Goal: Task Accomplishment & Management: Manage account settings

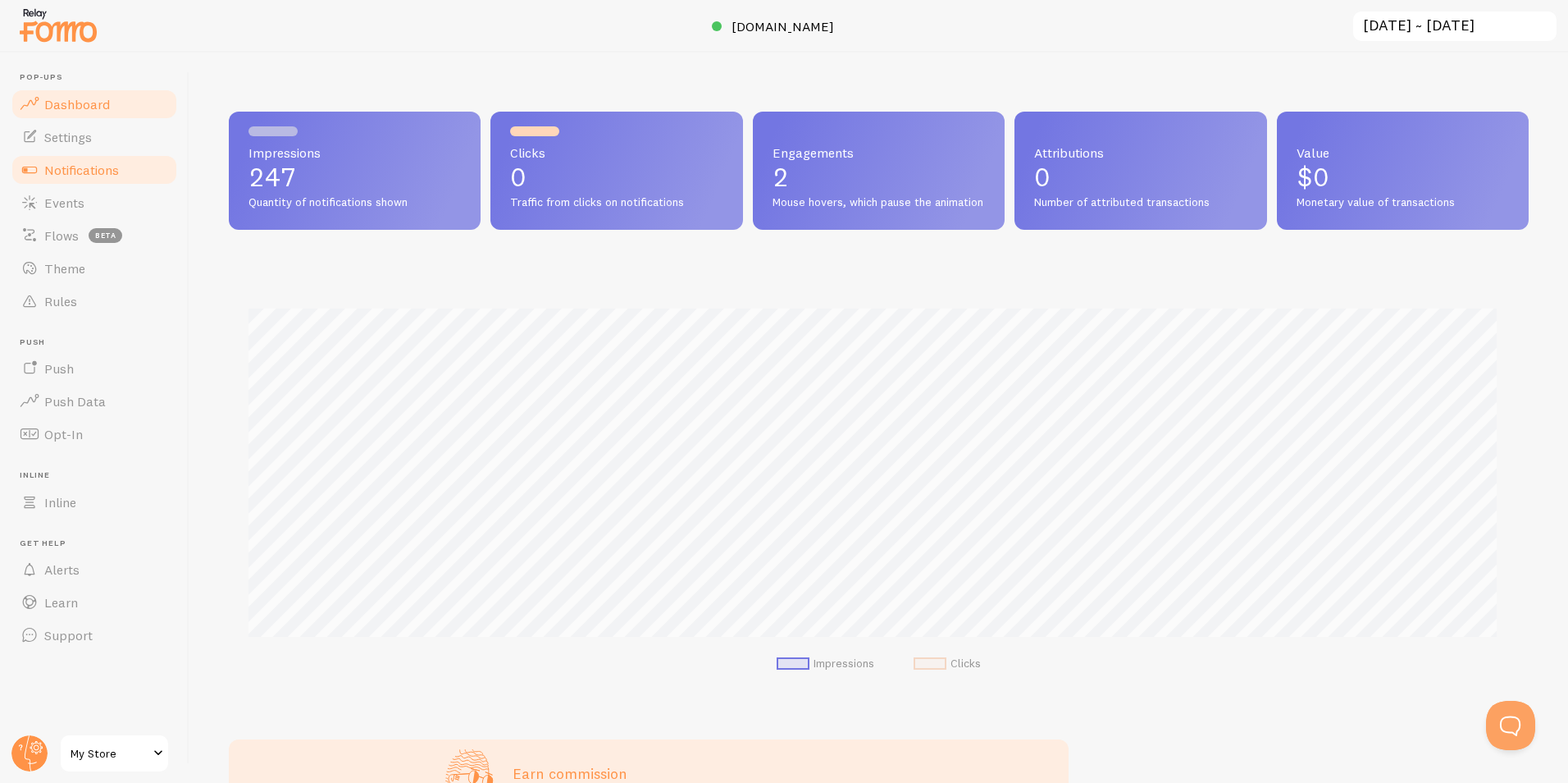
click at [89, 157] on link "Notifications" at bounding box center [93, 170] width 169 height 33
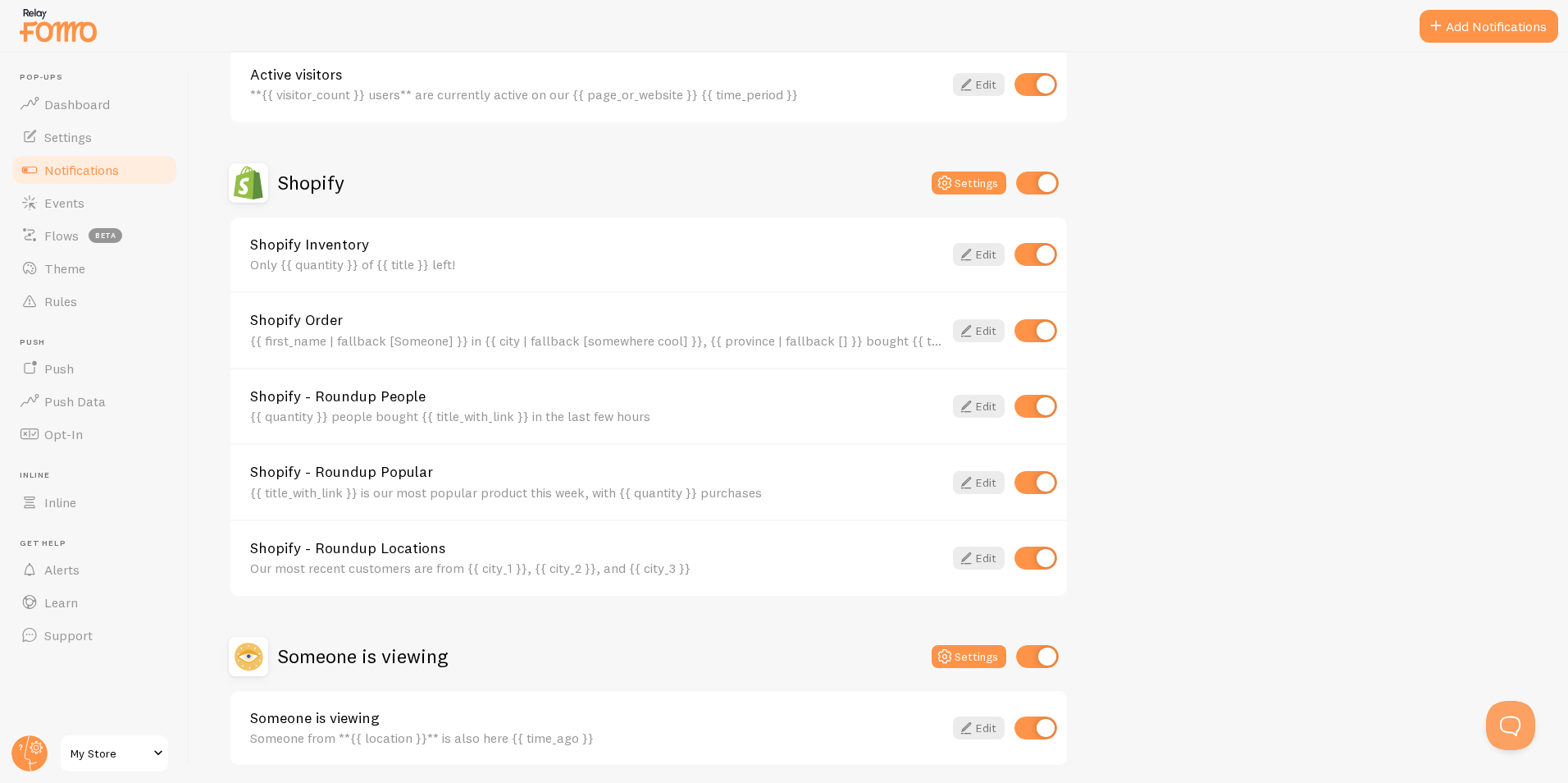
scroll to position [539, 0]
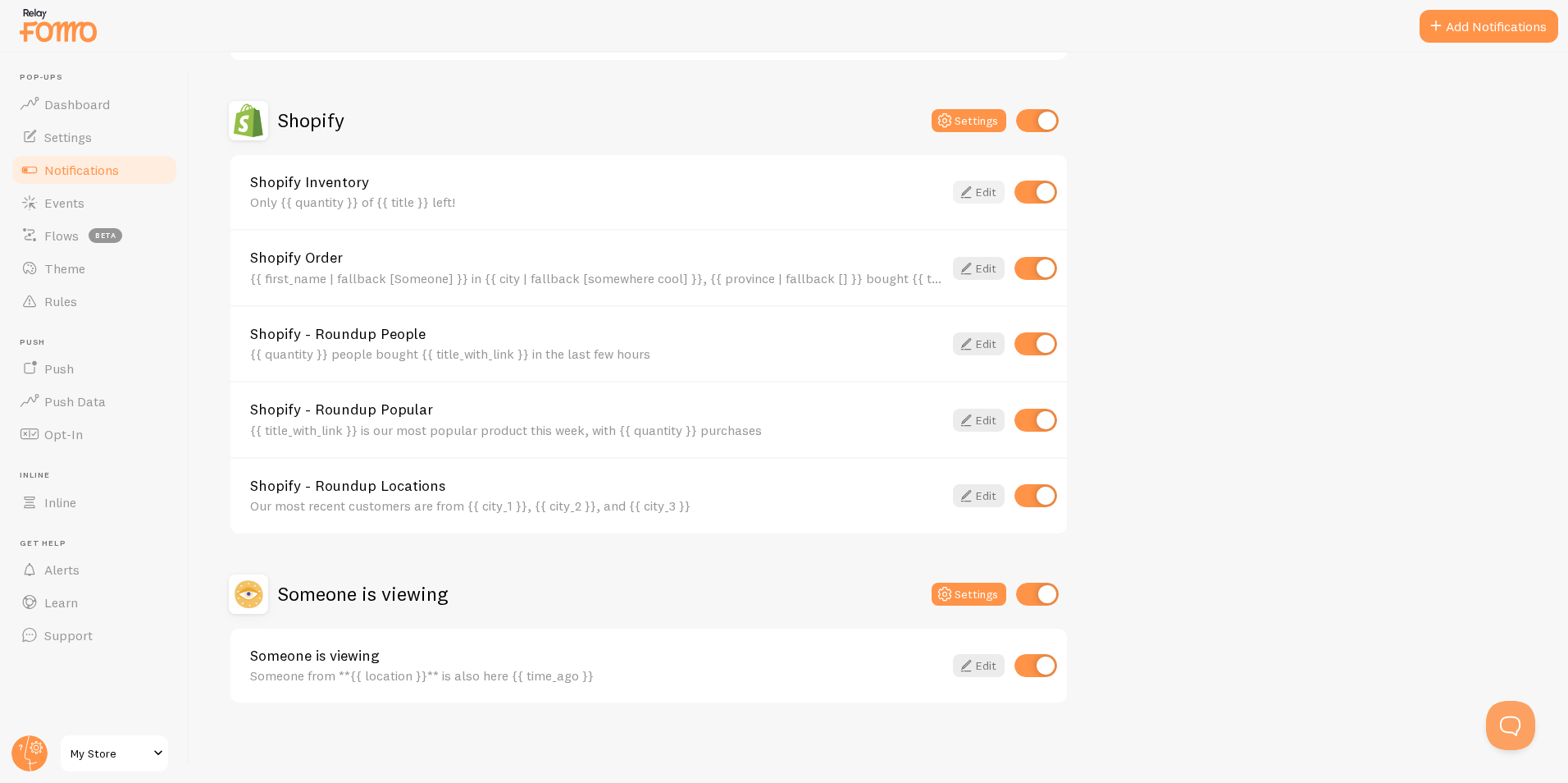
click at [990, 182] on link "Edit" at bounding box center [978, 192] width 52 height 23
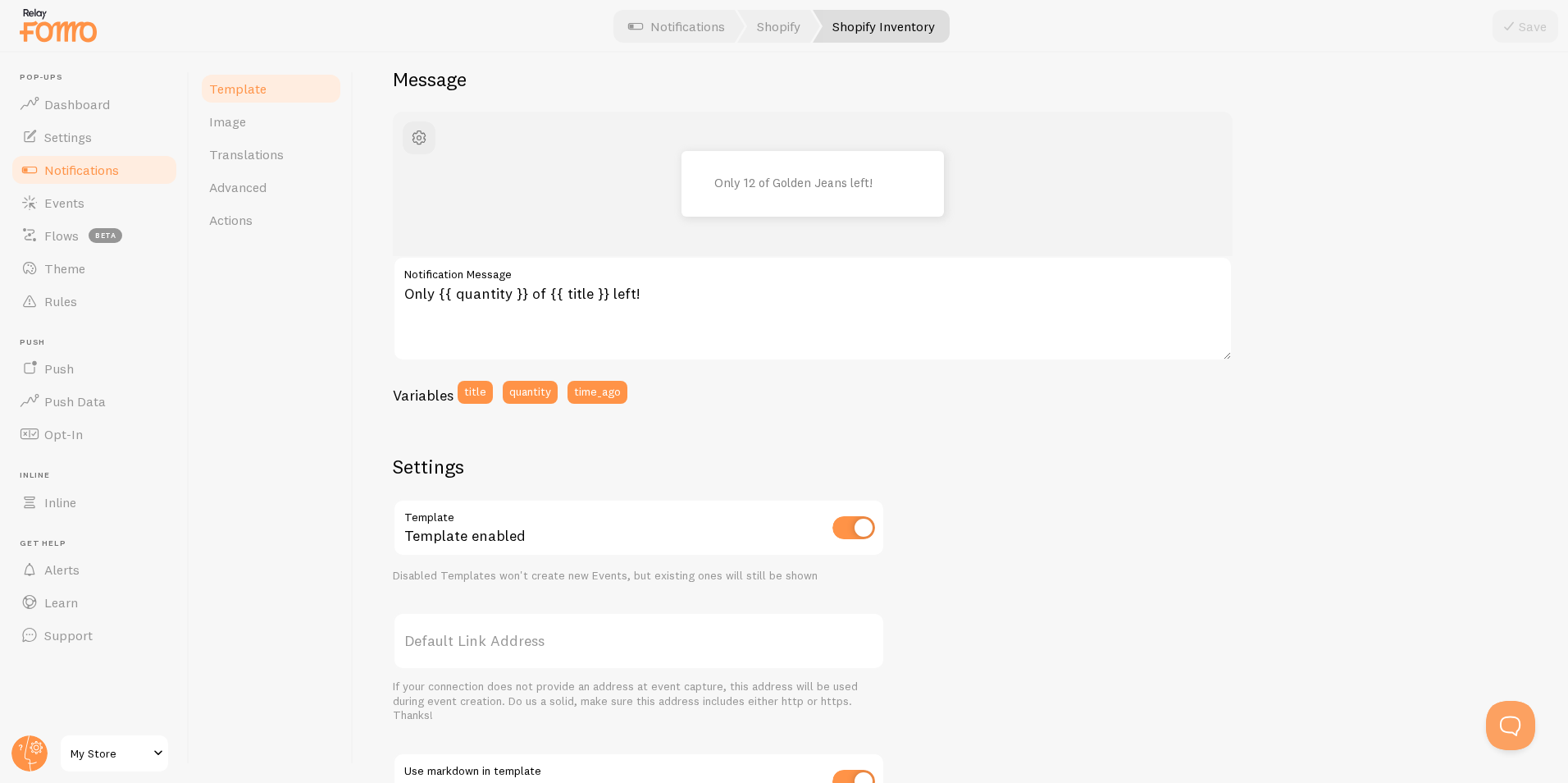
scroll to position [74, 0]
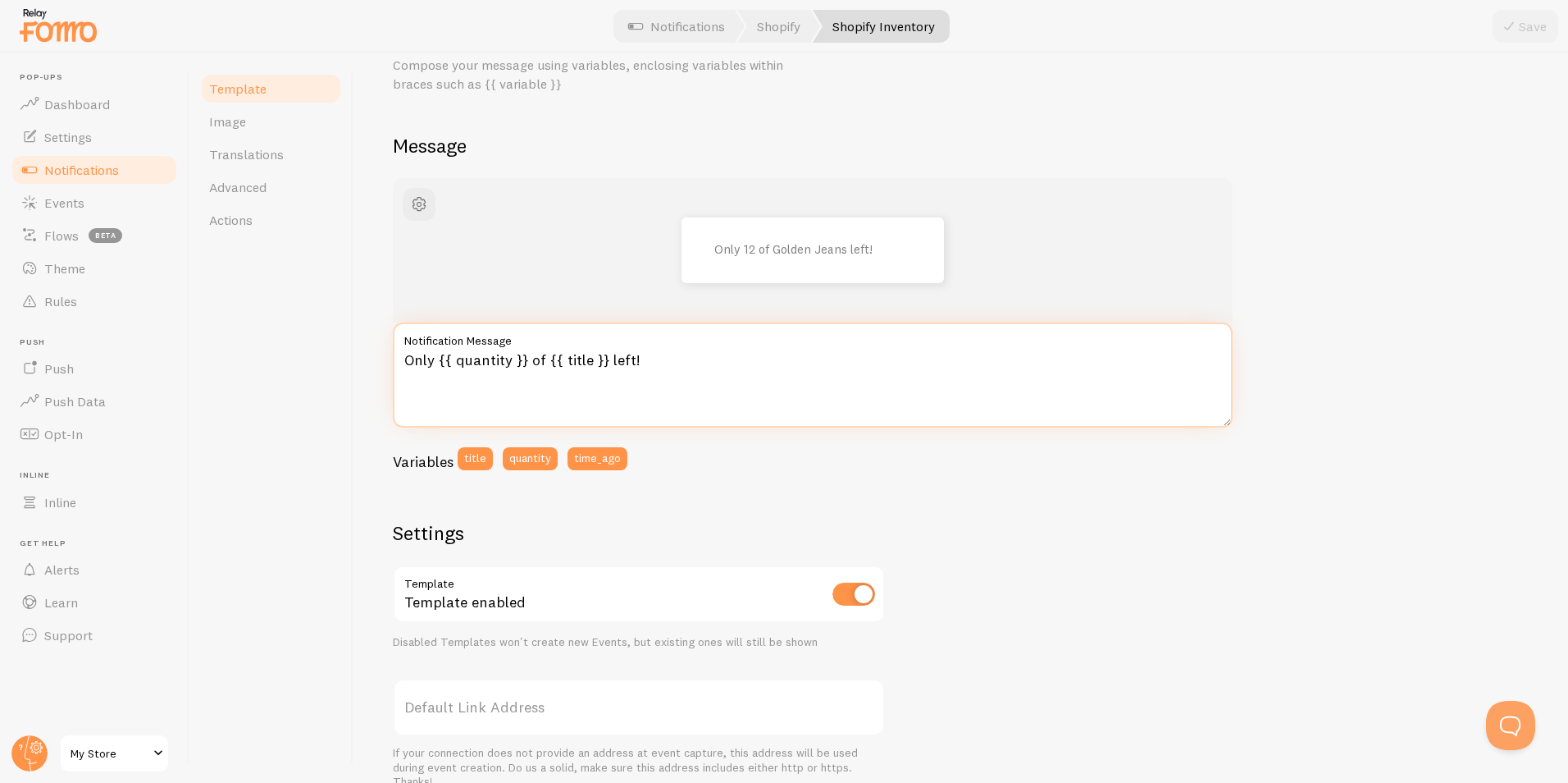
click at [629, 362] on textarea "Only {{ quantity }} of {{ title }} left!" at bounding box center [812, 374] width 839 height 105
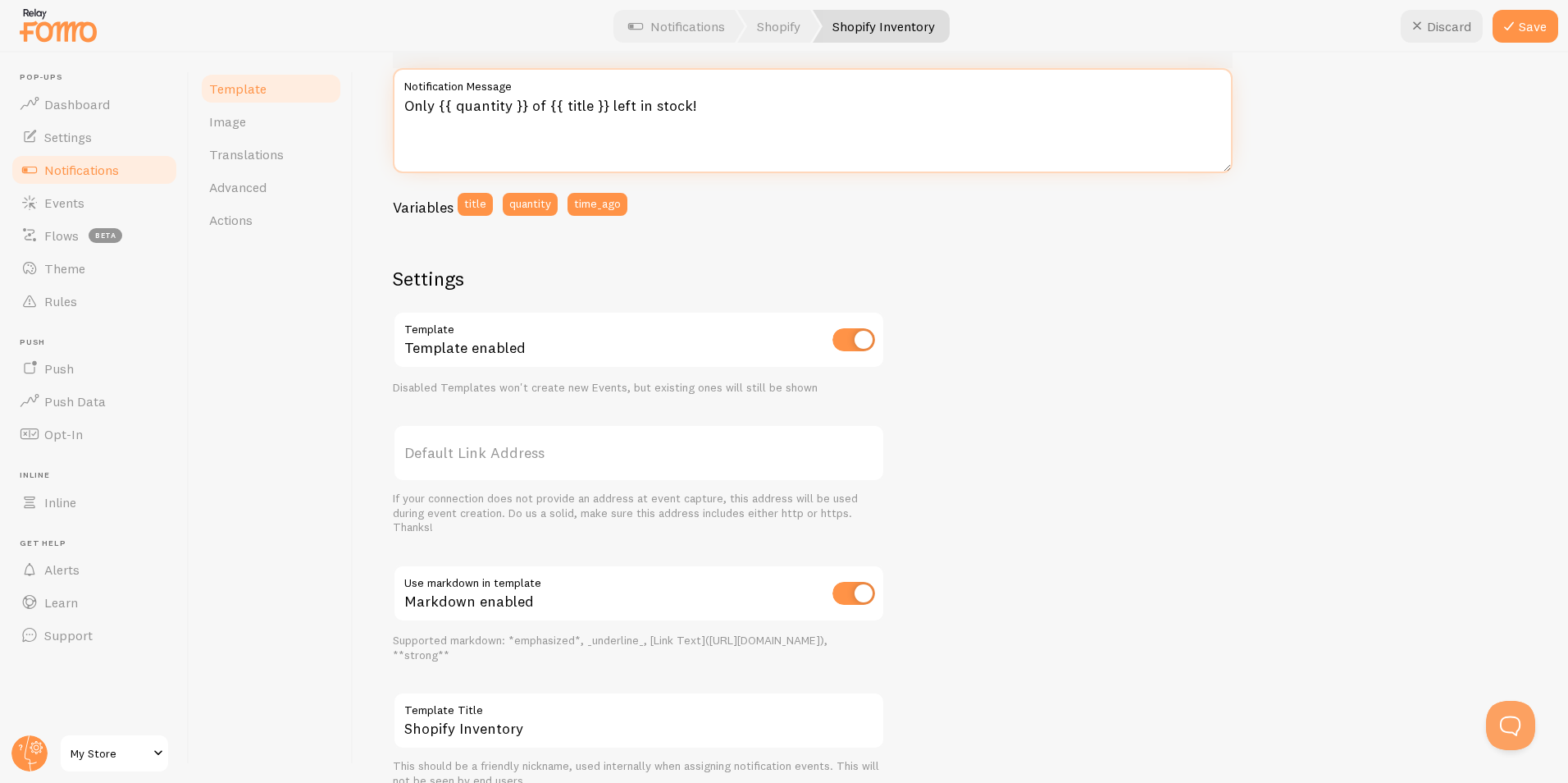
scroll to position [402, 0]
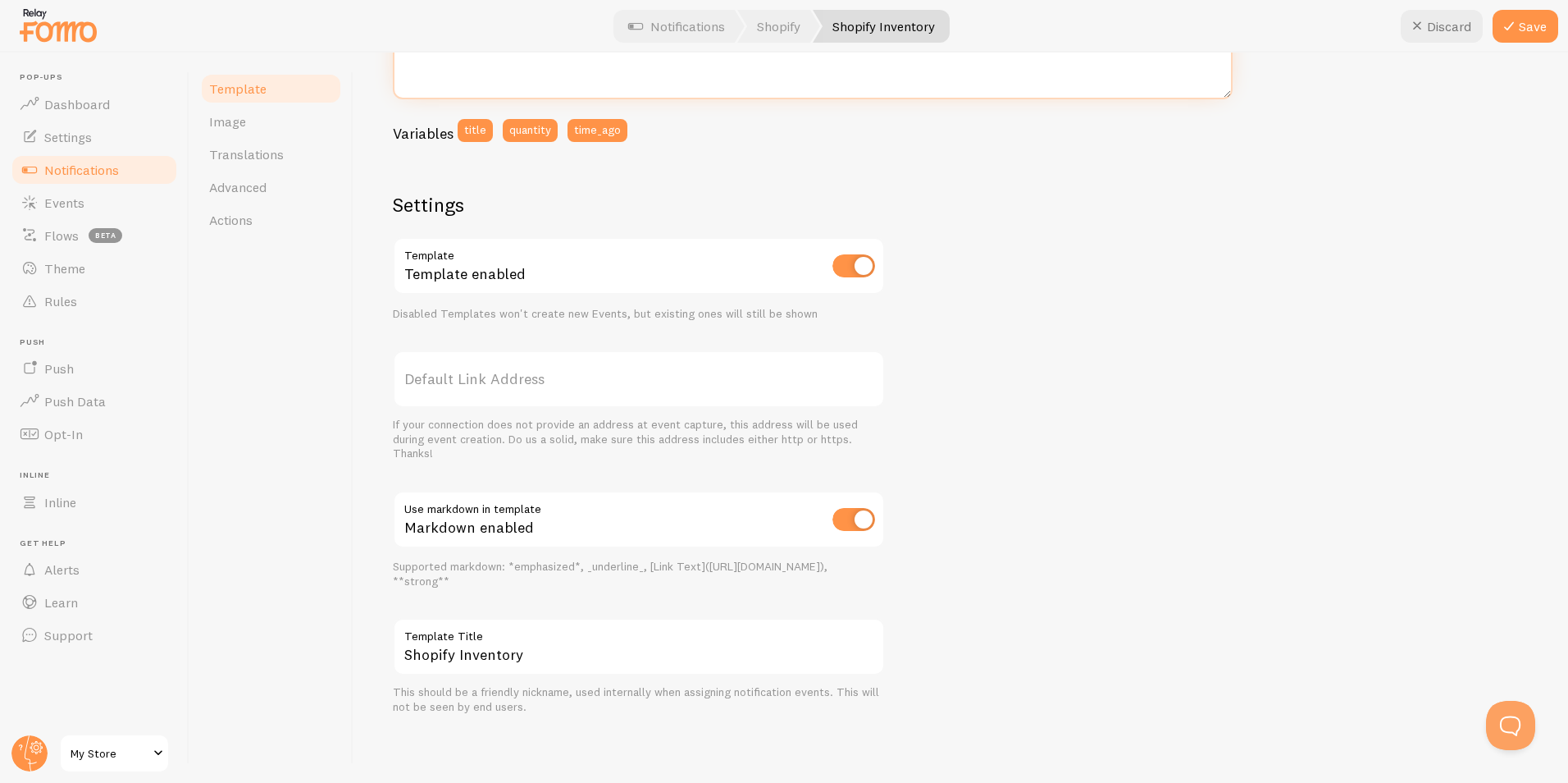
type textarea "Only {{ quantity }} of {{ title }} left in stock!"
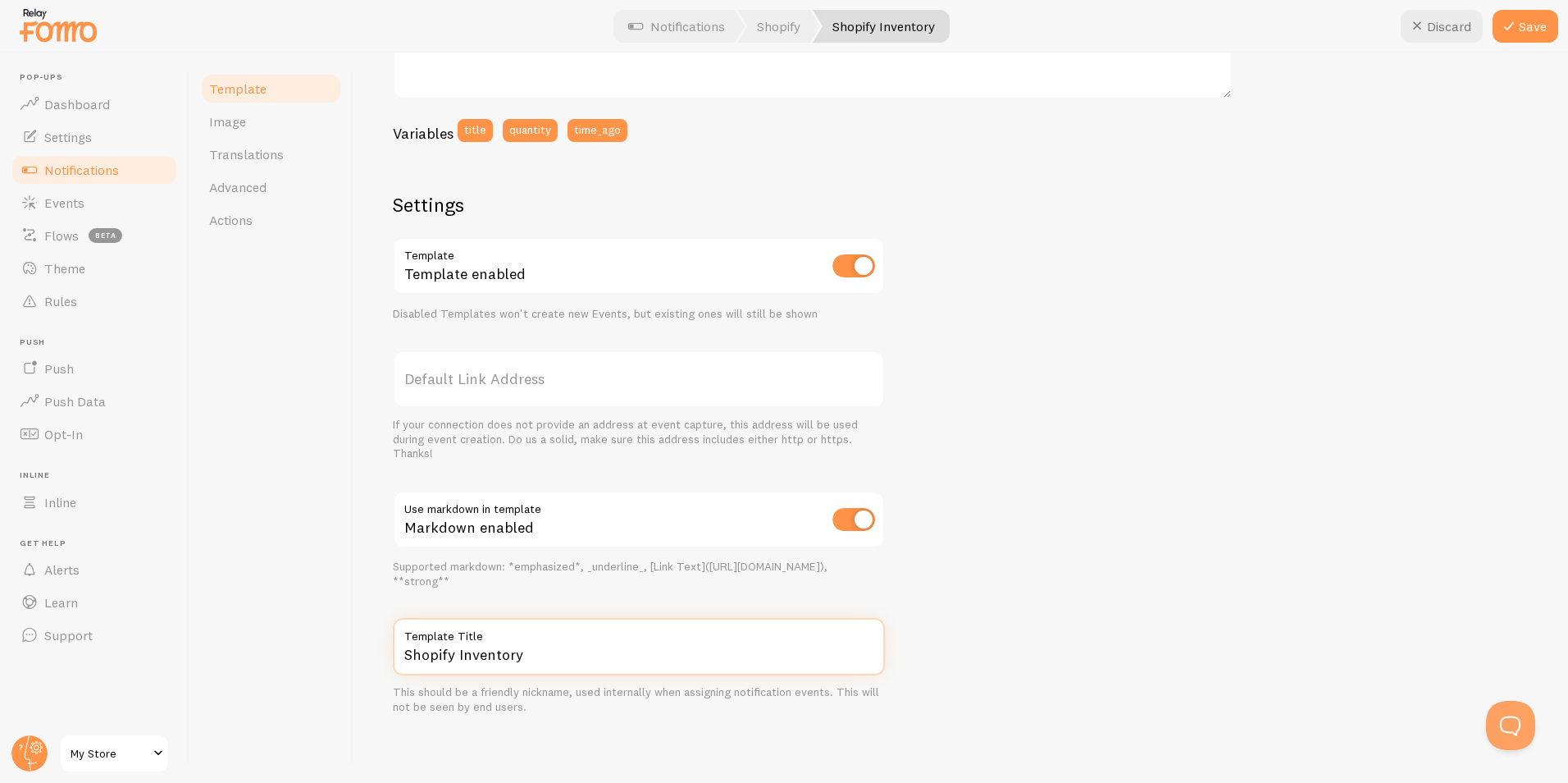
click at [542, 662] on input "Shopify Inventory" at bounding box center [639, 646] width 492 height 57
click at [541, 602] on div "Settings Template Template enabled Disabled Templates won't create new Events, …" at bounding box center [639, 453] width 492 height 522
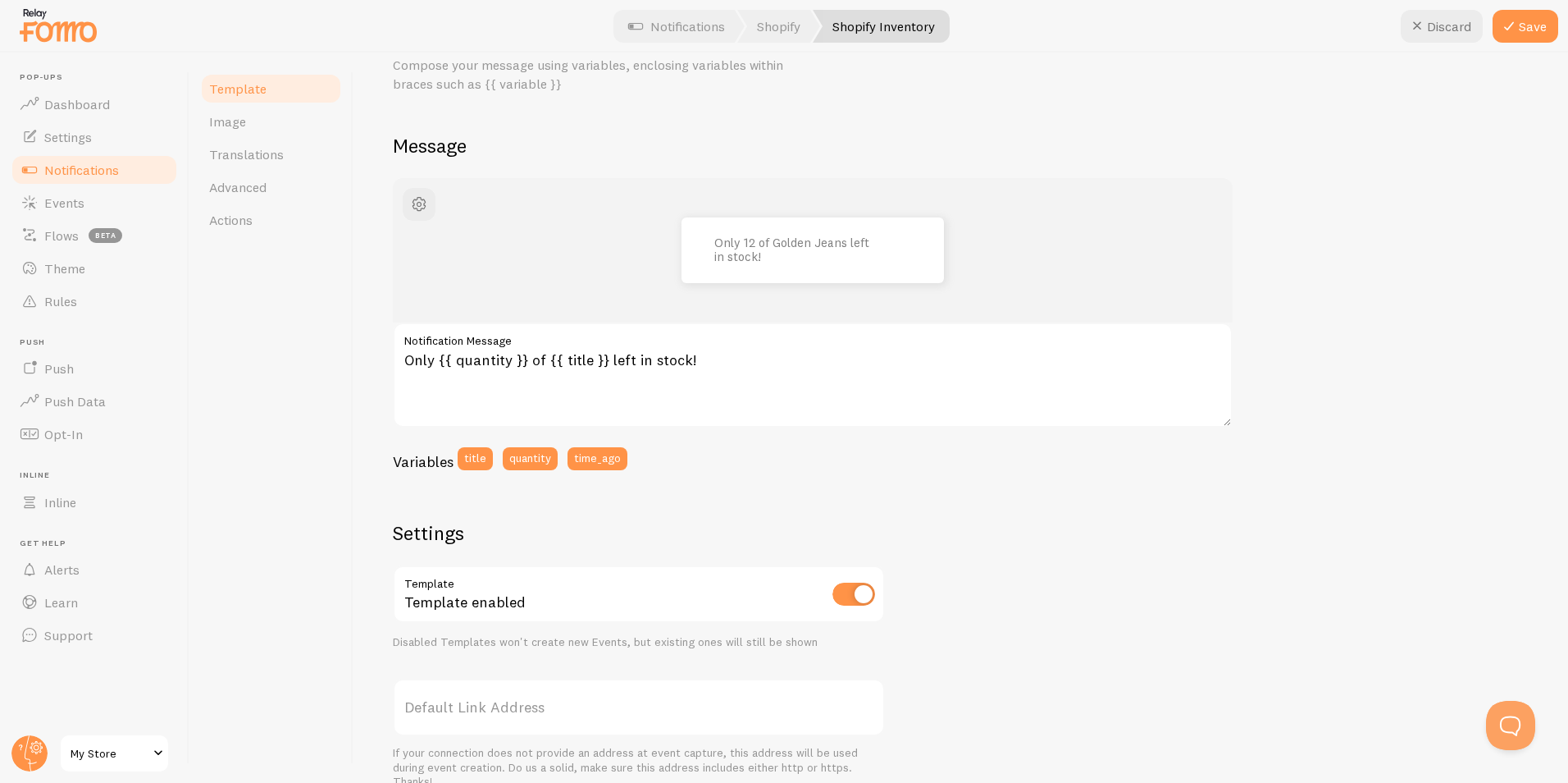
scroll to position [0, 0]
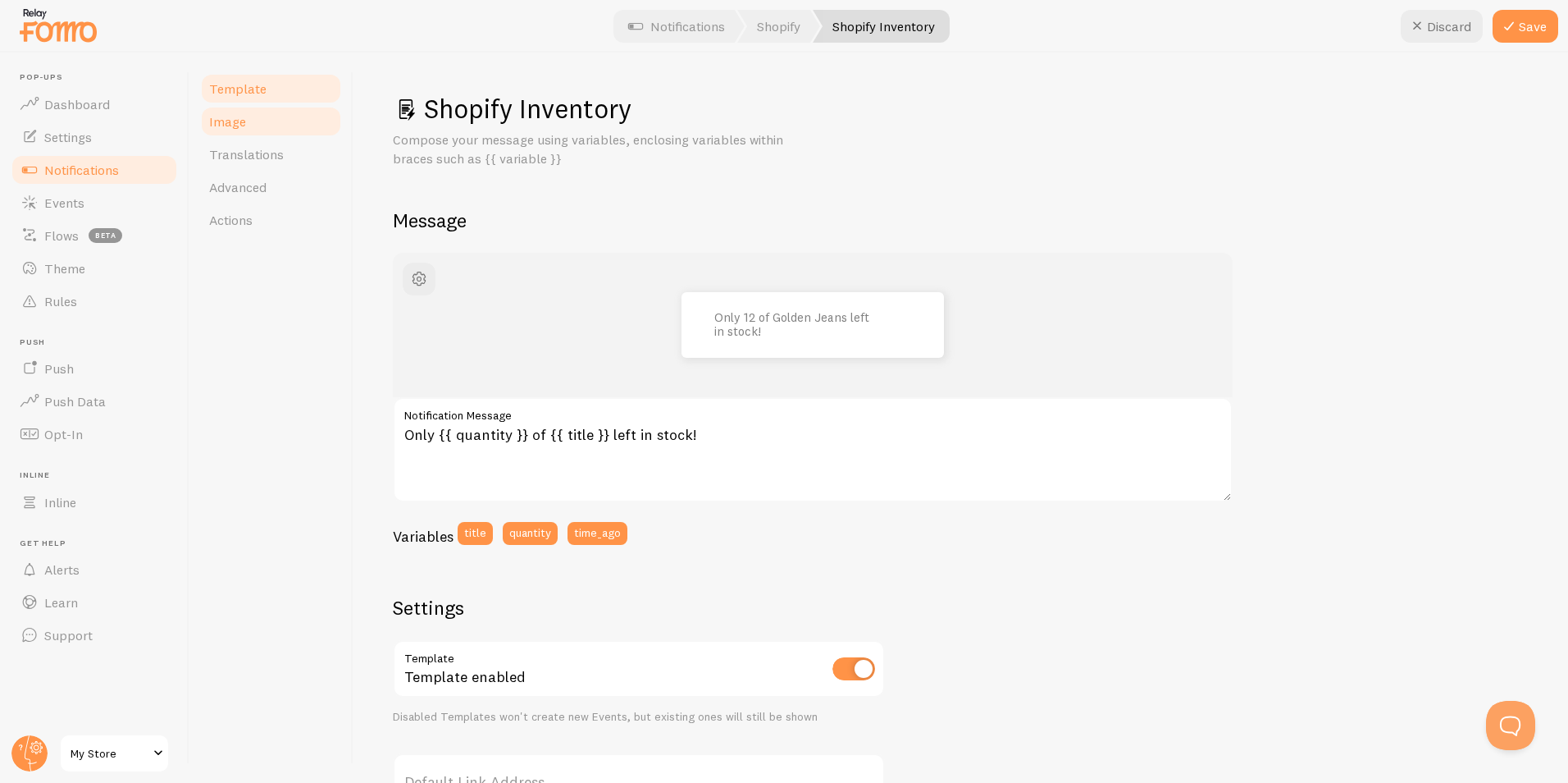
click at [299, 128] on link "Image" at bounding box center [271, 121] width 143 height 33
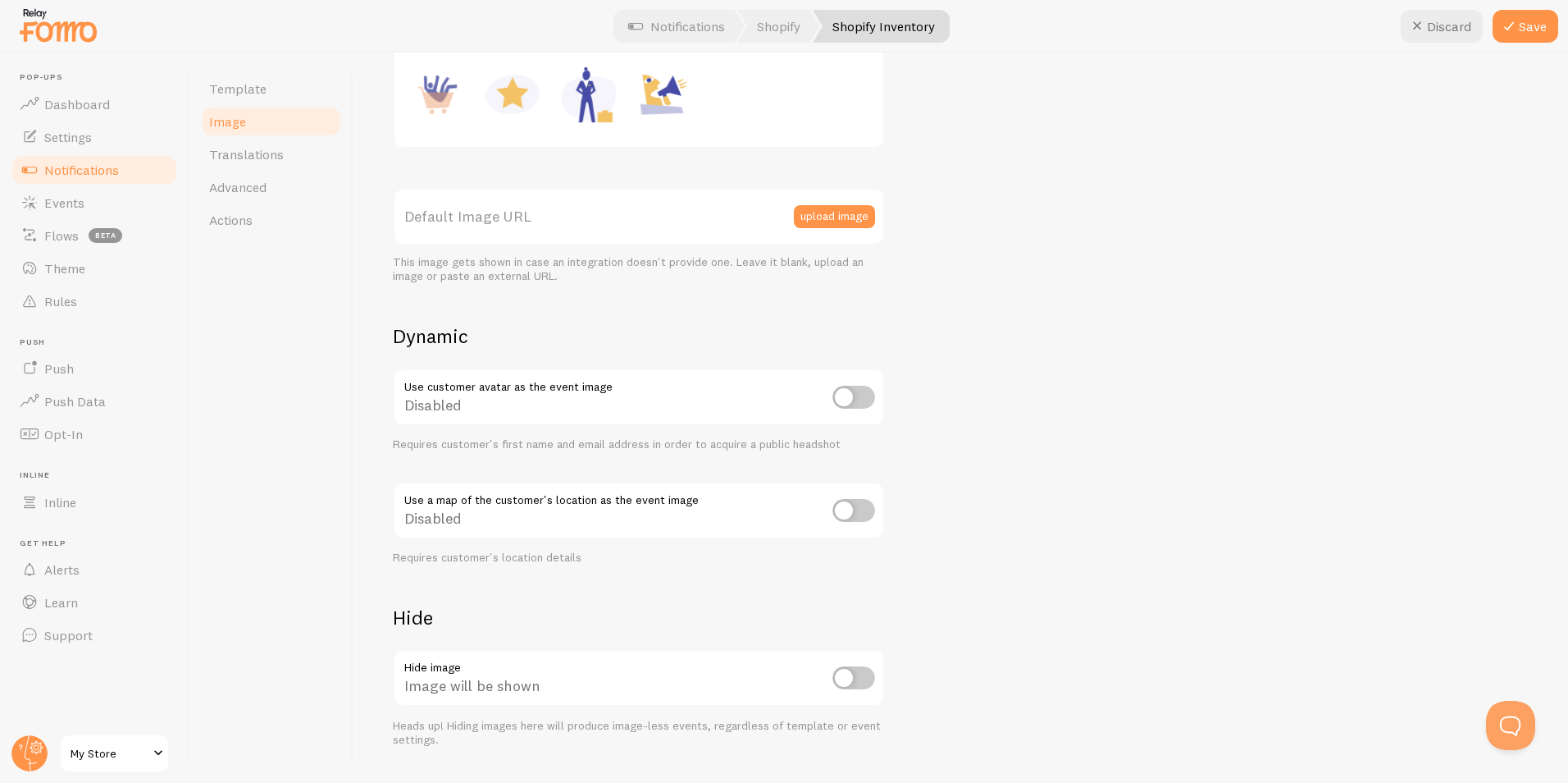
scroll to position [397, 0]
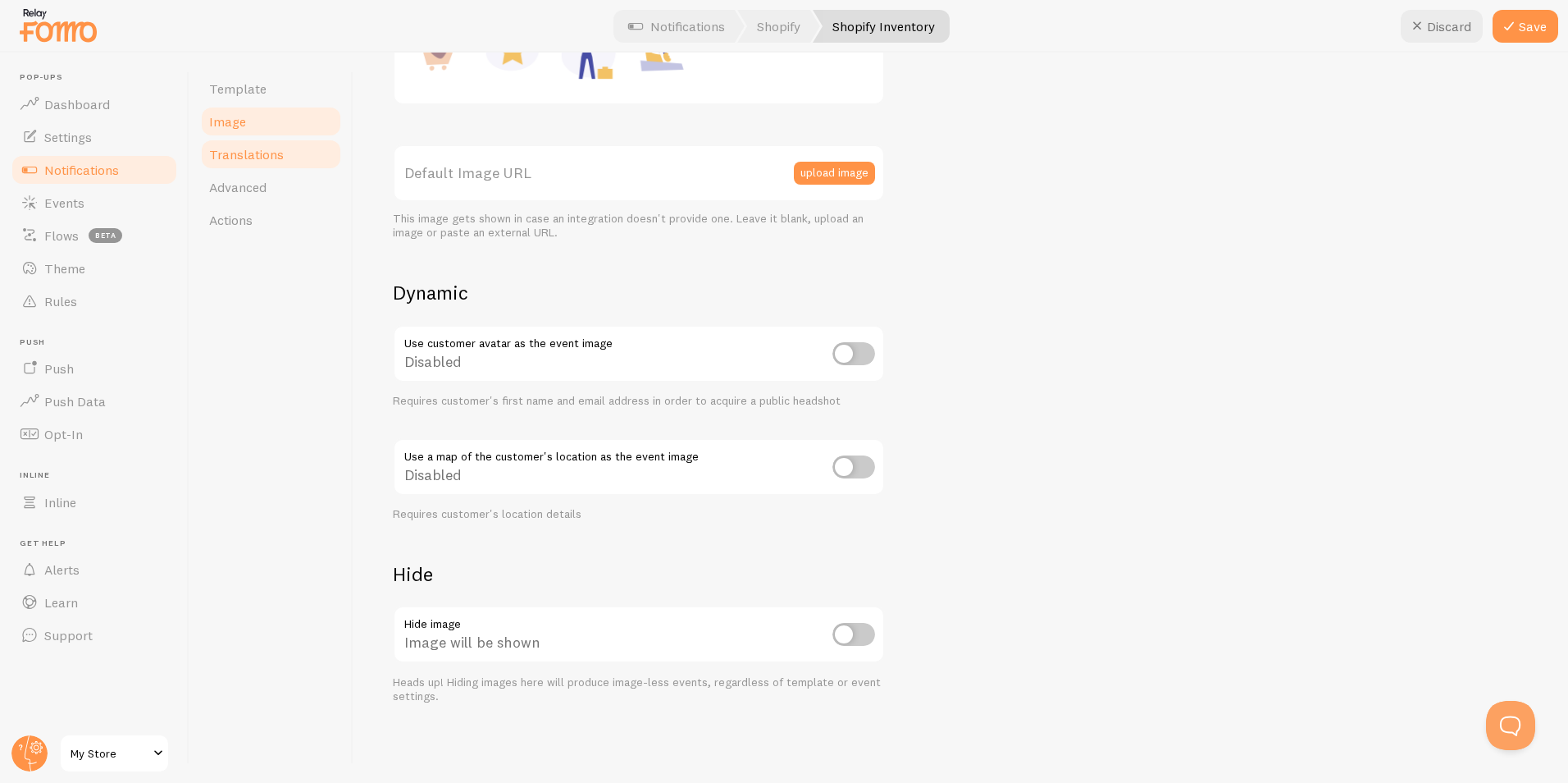
click at [267, 155] on span "Translations" at bounding box center [246, 154] width 74 height 16
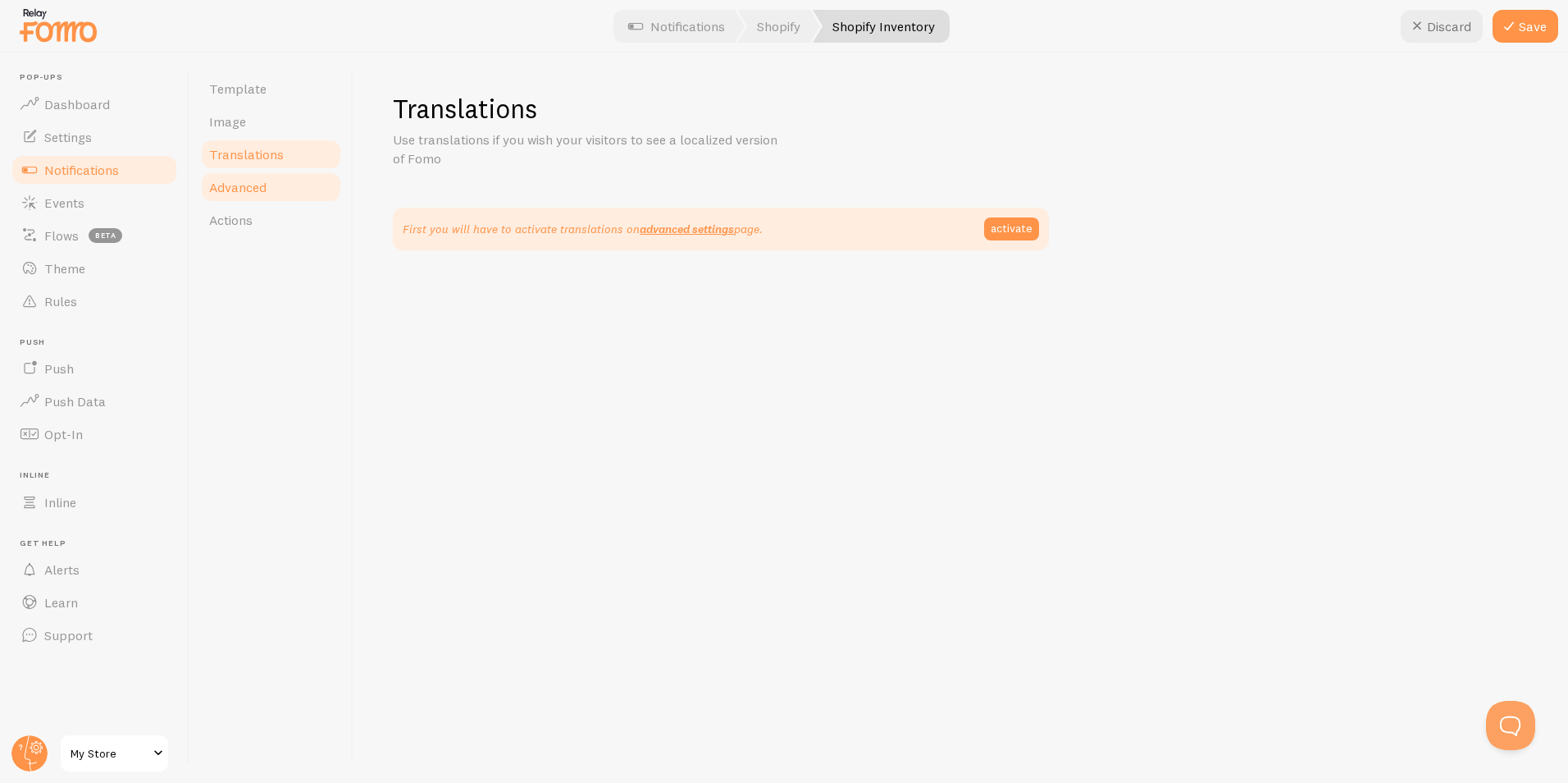
click at [268, 189] on link "Advanced" at bounding box center [271, 187] width 143 height 33
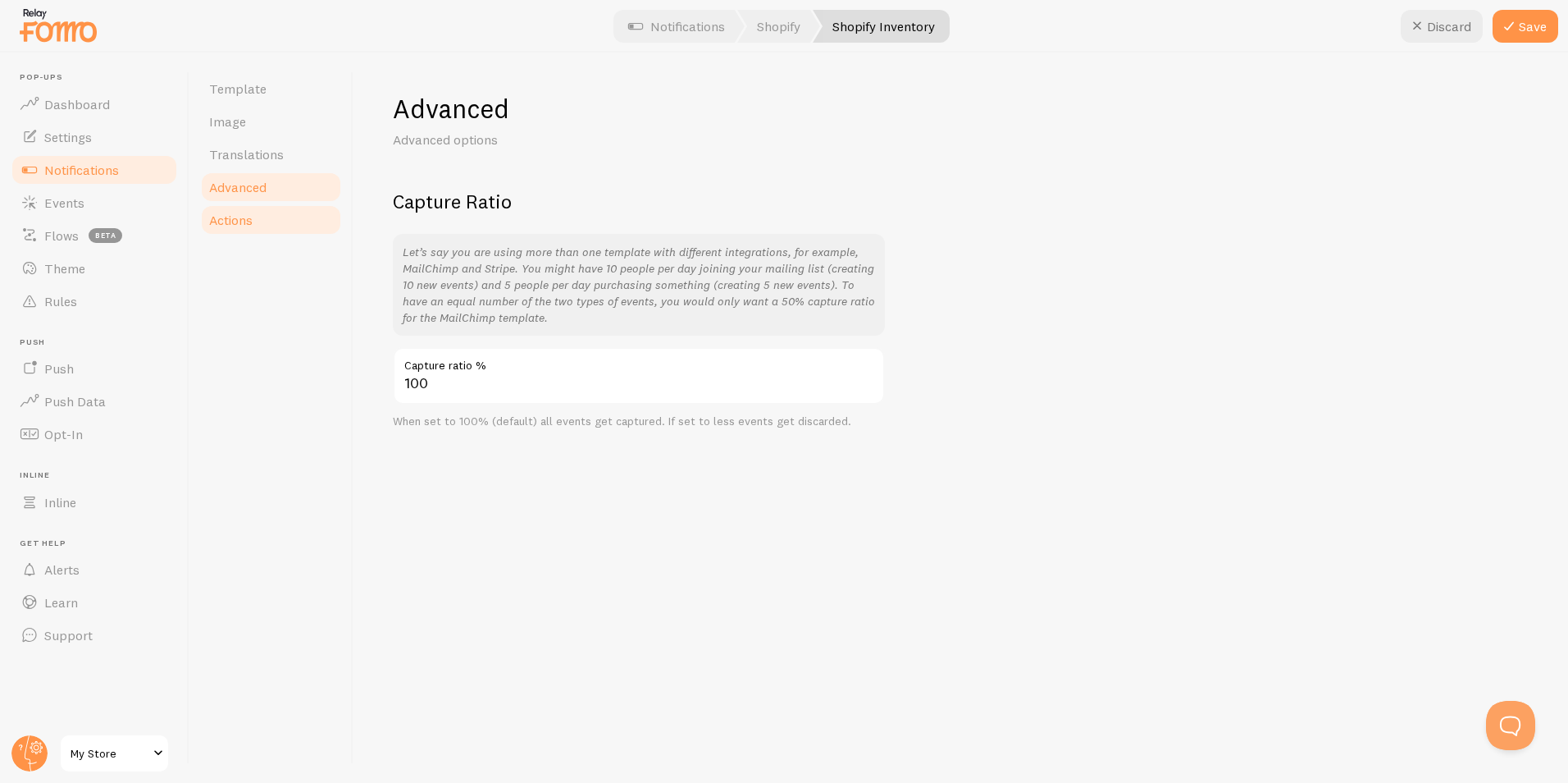
click at [269, 219] on link "Actions" at bounding box center [271, 220] width 143 height 33
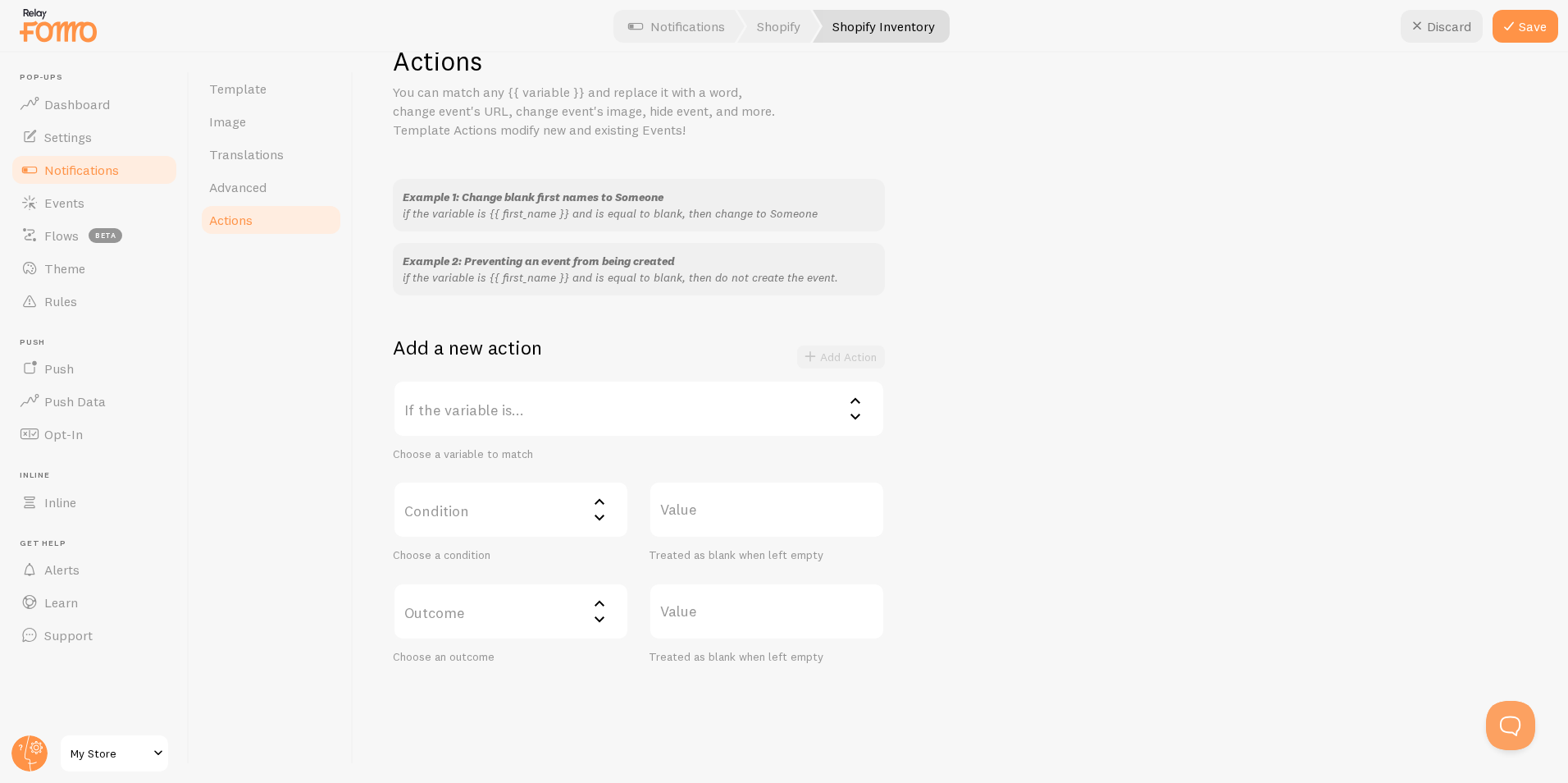
scroll to position [71, 0]
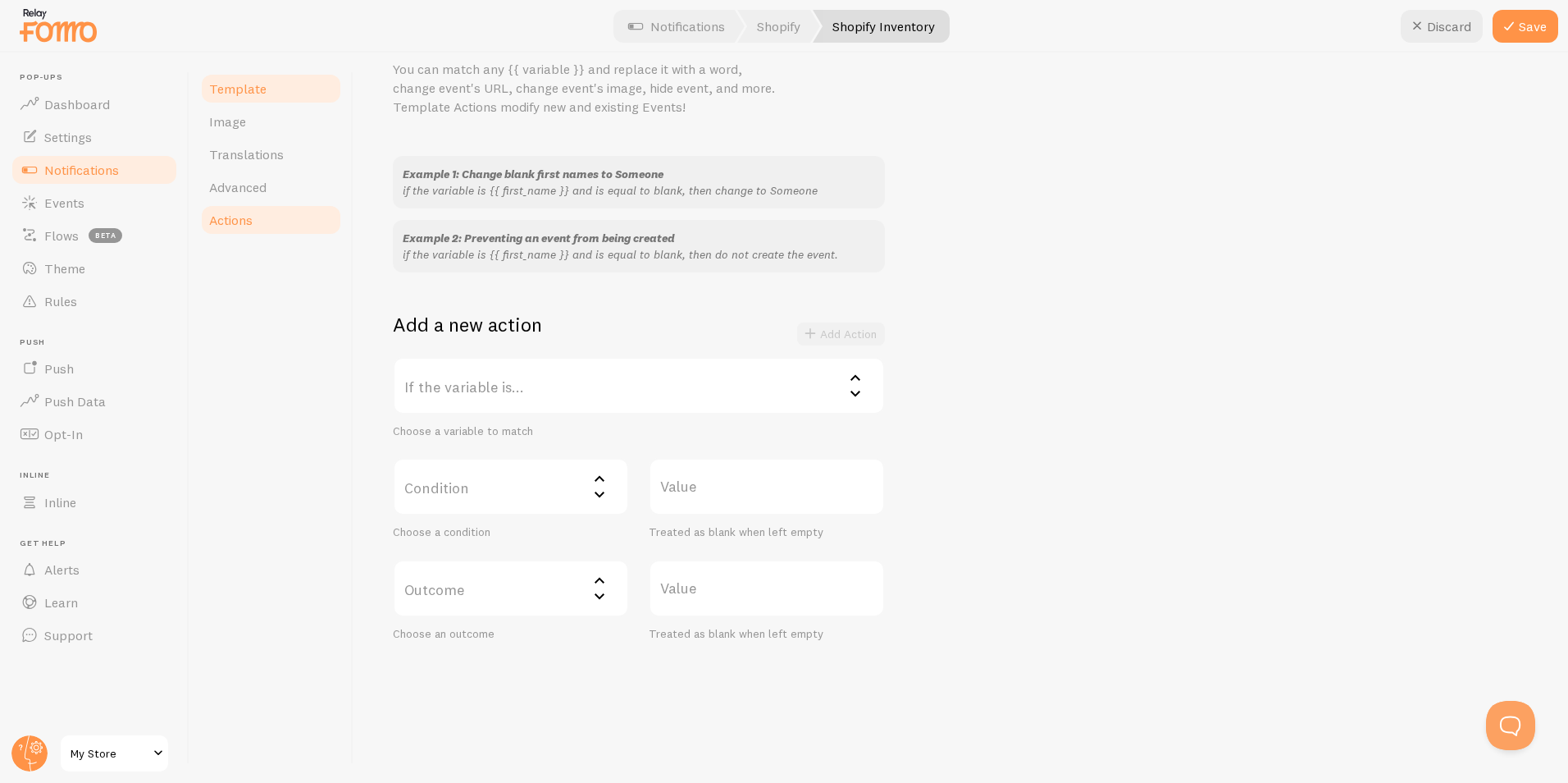
click at [239, 101] on link "Template" at bounding box center [271, 89] width 143 height 33
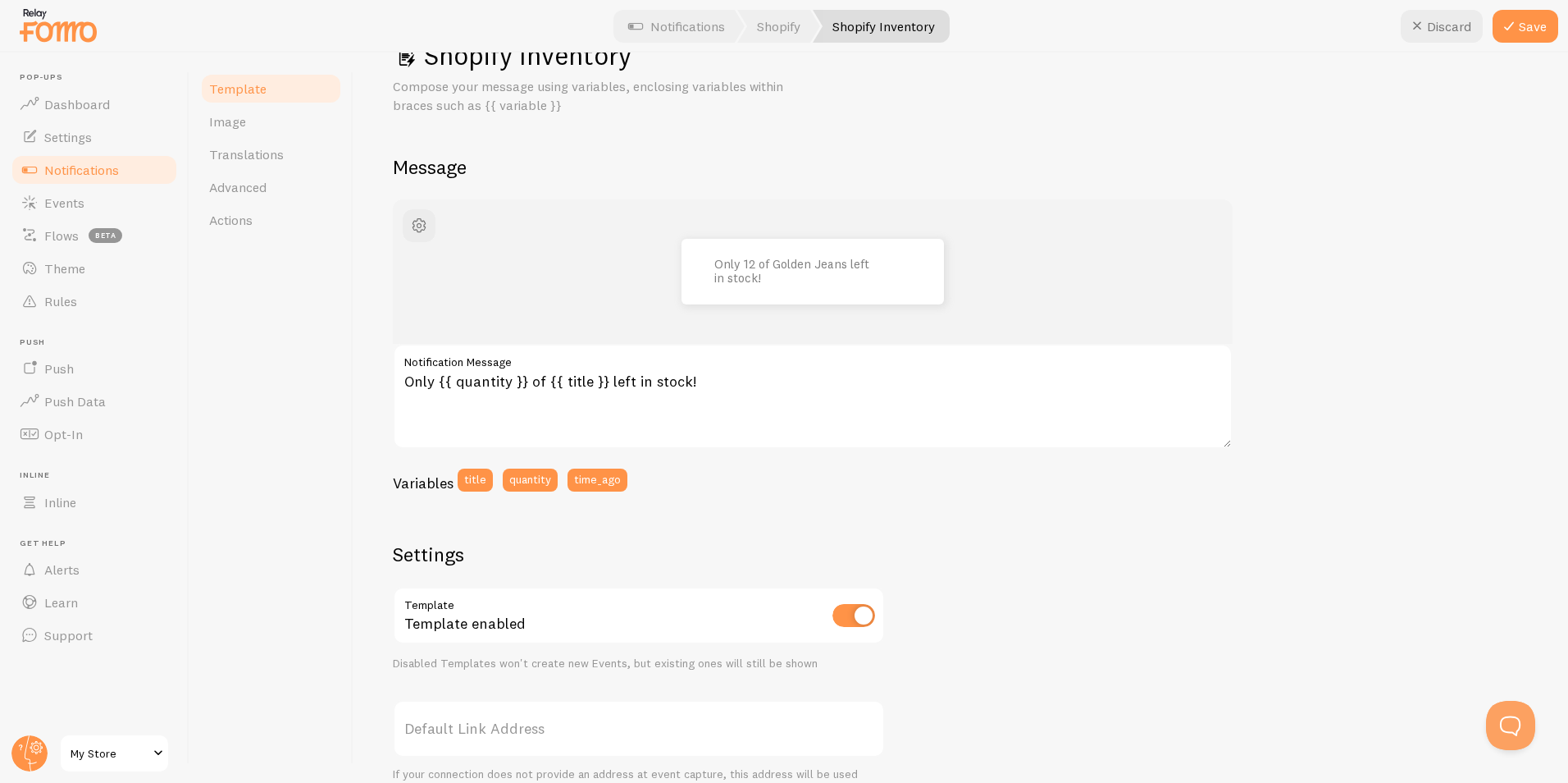
scroll to position [82, 0]
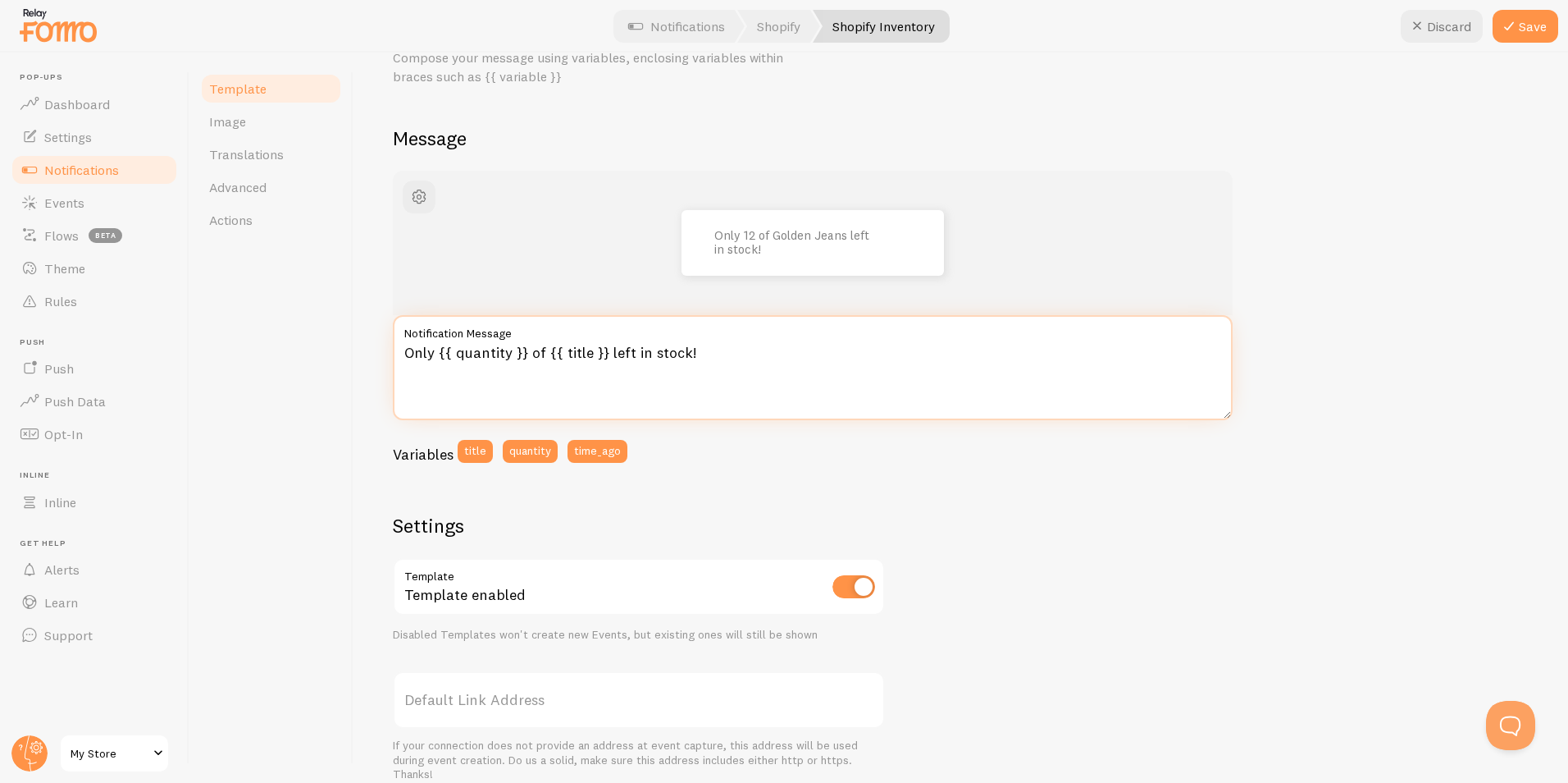
click at [509, 351] on textarea "Only {{ quantity }} of {{ title }} left in stock!" at bounding box center [812, 367] width 839 height 105
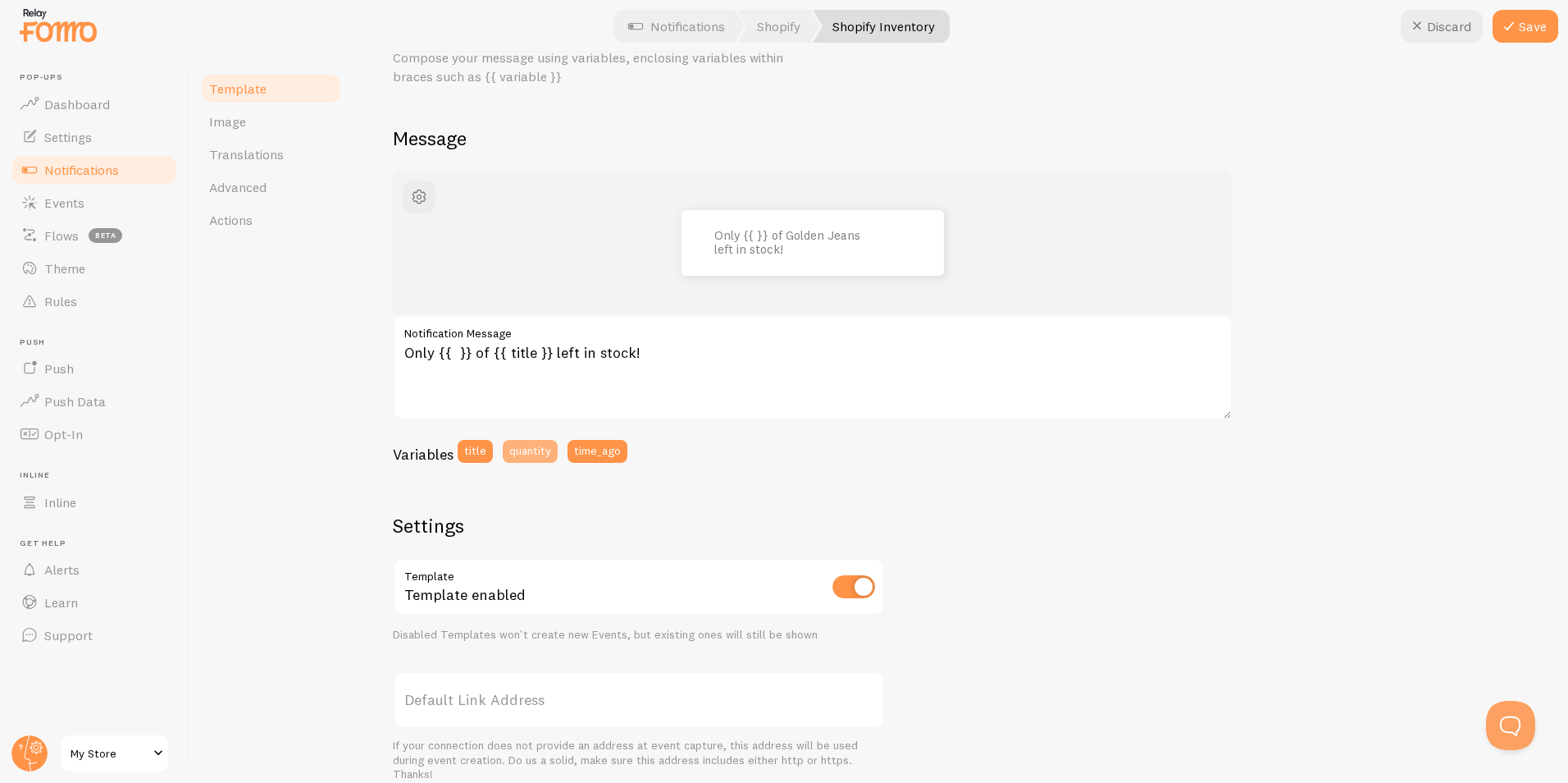
click at [525, 447] on button "quantity" at bounding box center [530, 451] width 55 height 23
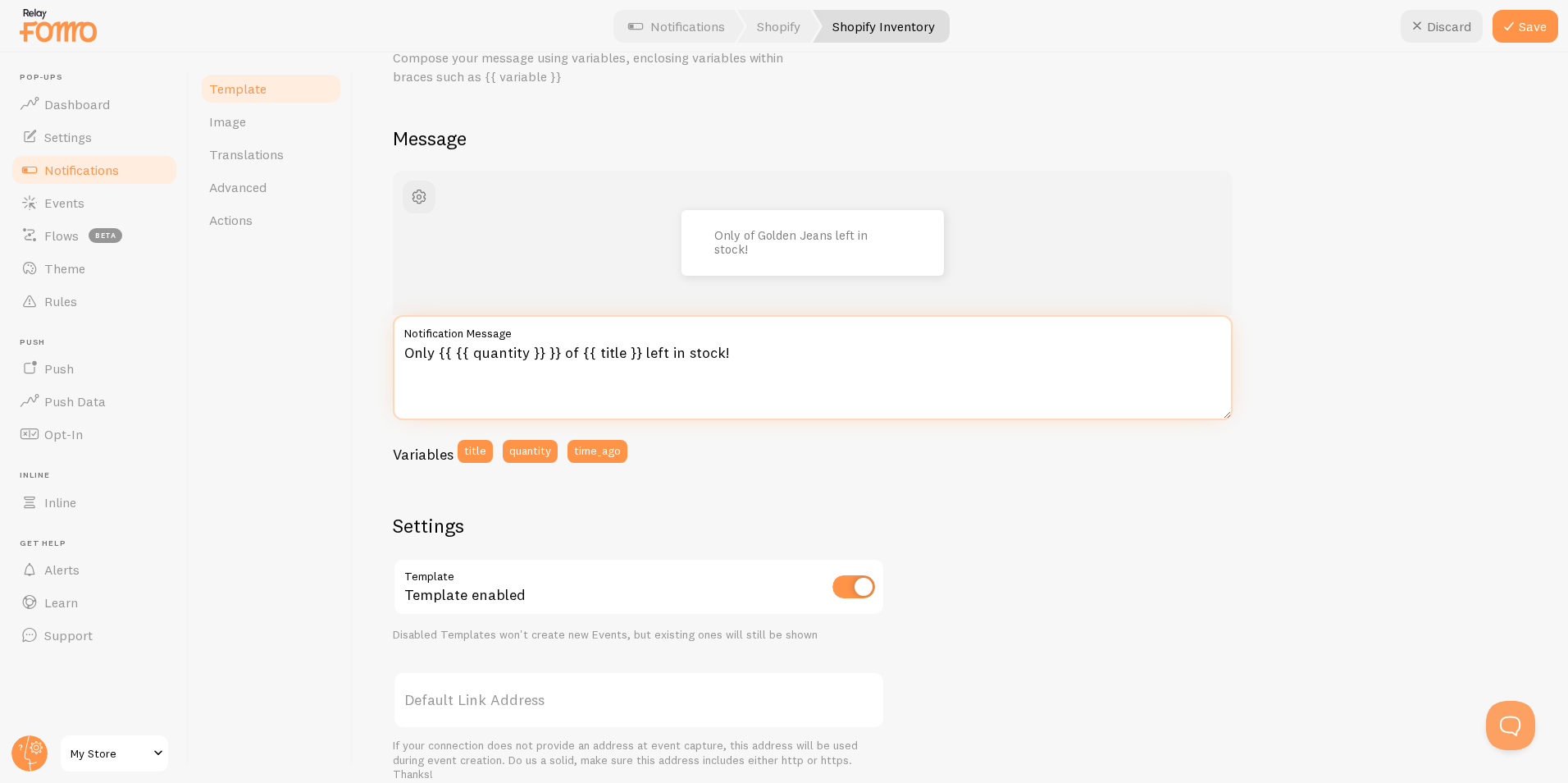
click at [556, 352] on textarea "Only {{ {{ quantity }} }} of {{ title }} left in stock!" at bounding box center [812, 367] width 839 height 105
click at [451, 353] on textarea "Only {{ {{ quantity }} of {{ title }} left in stock!" at bounding box center [812, 367] width 839 height 105
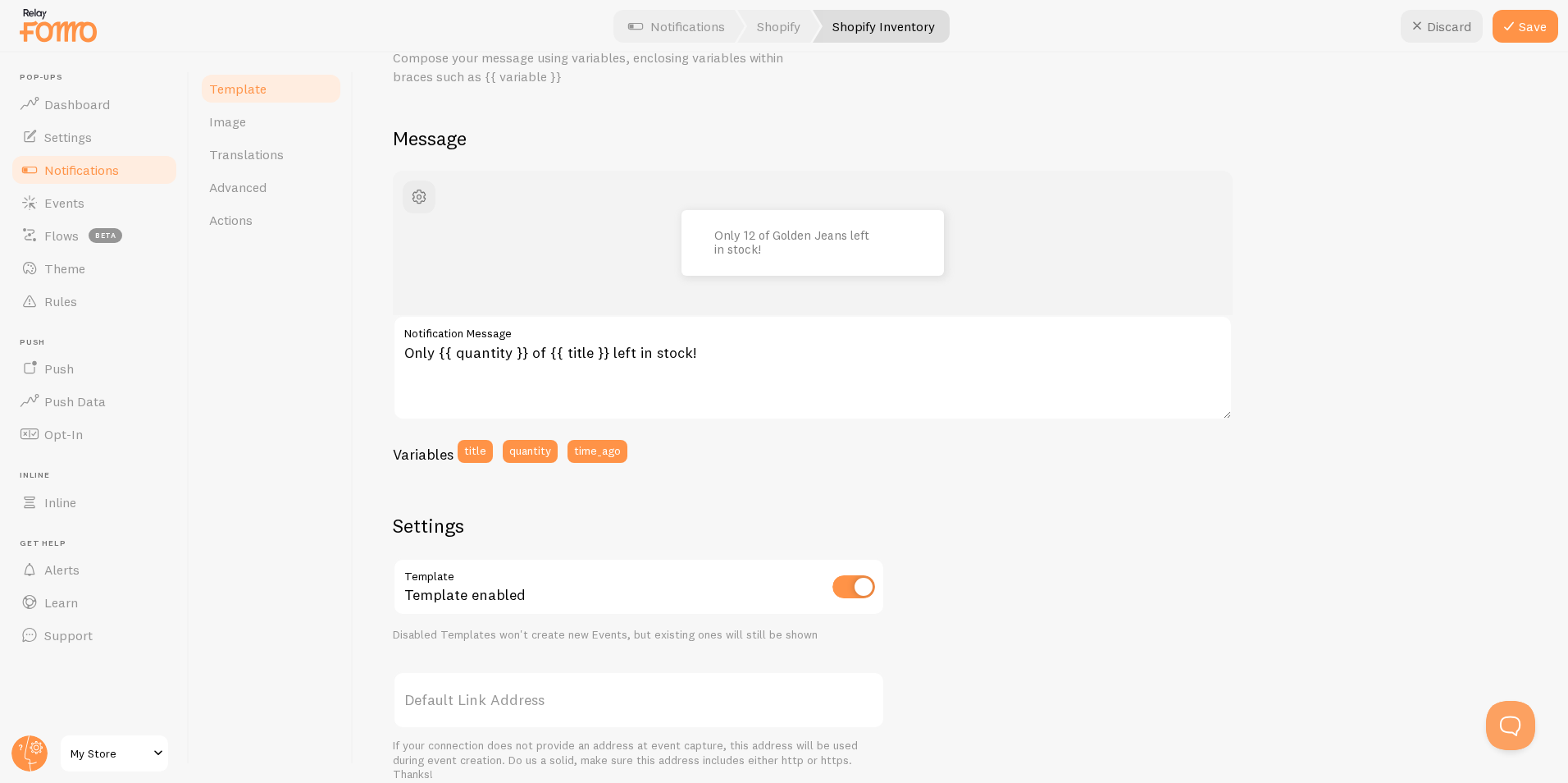
click at [1208, 627] on div "Only 12 of Golden Jeans left in stock! Only {{ quantity }} of {{ title }} left …" at bounding box center [961, 603] width 1136 height 865
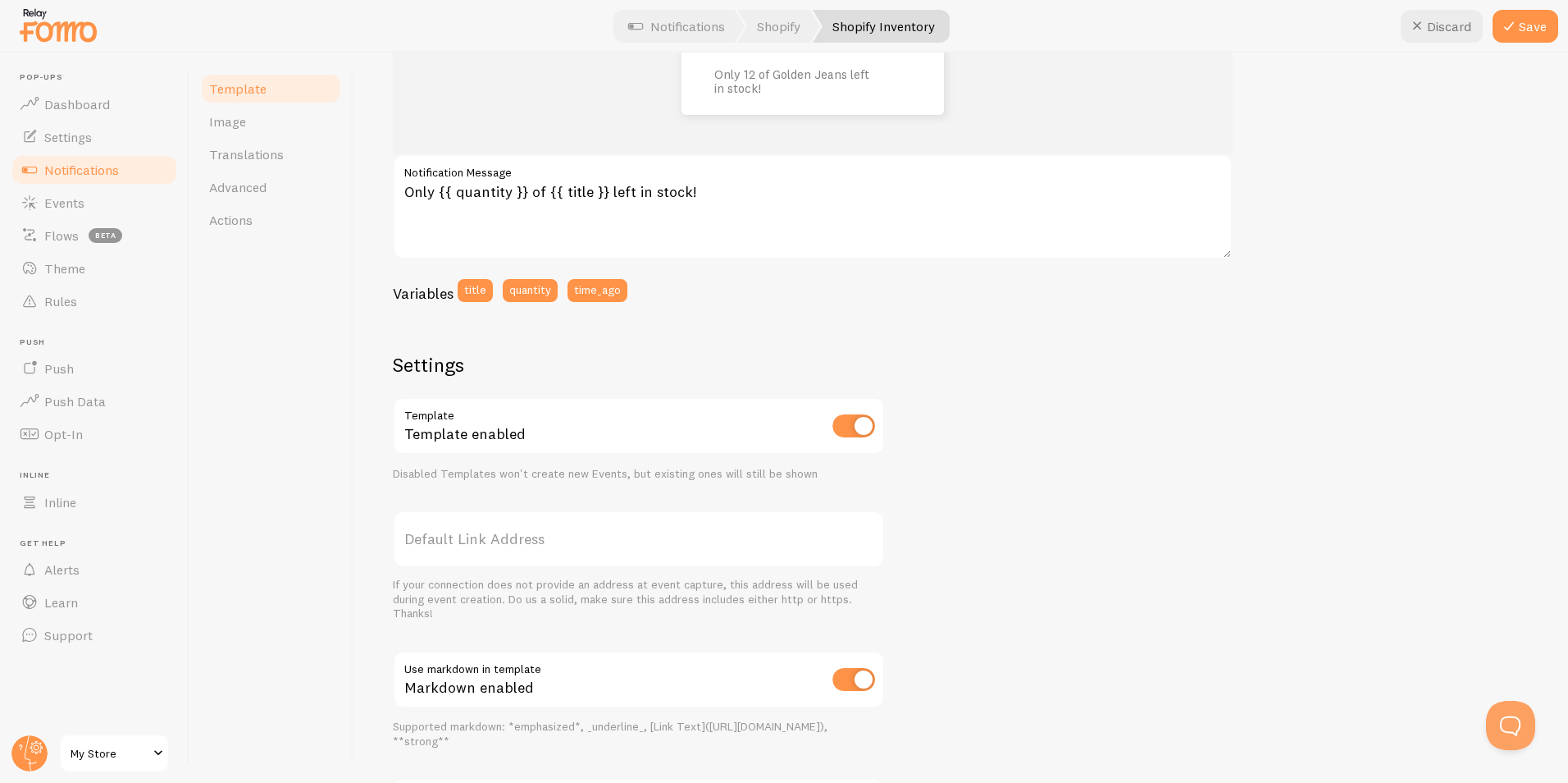
scroll to position [238, 0]
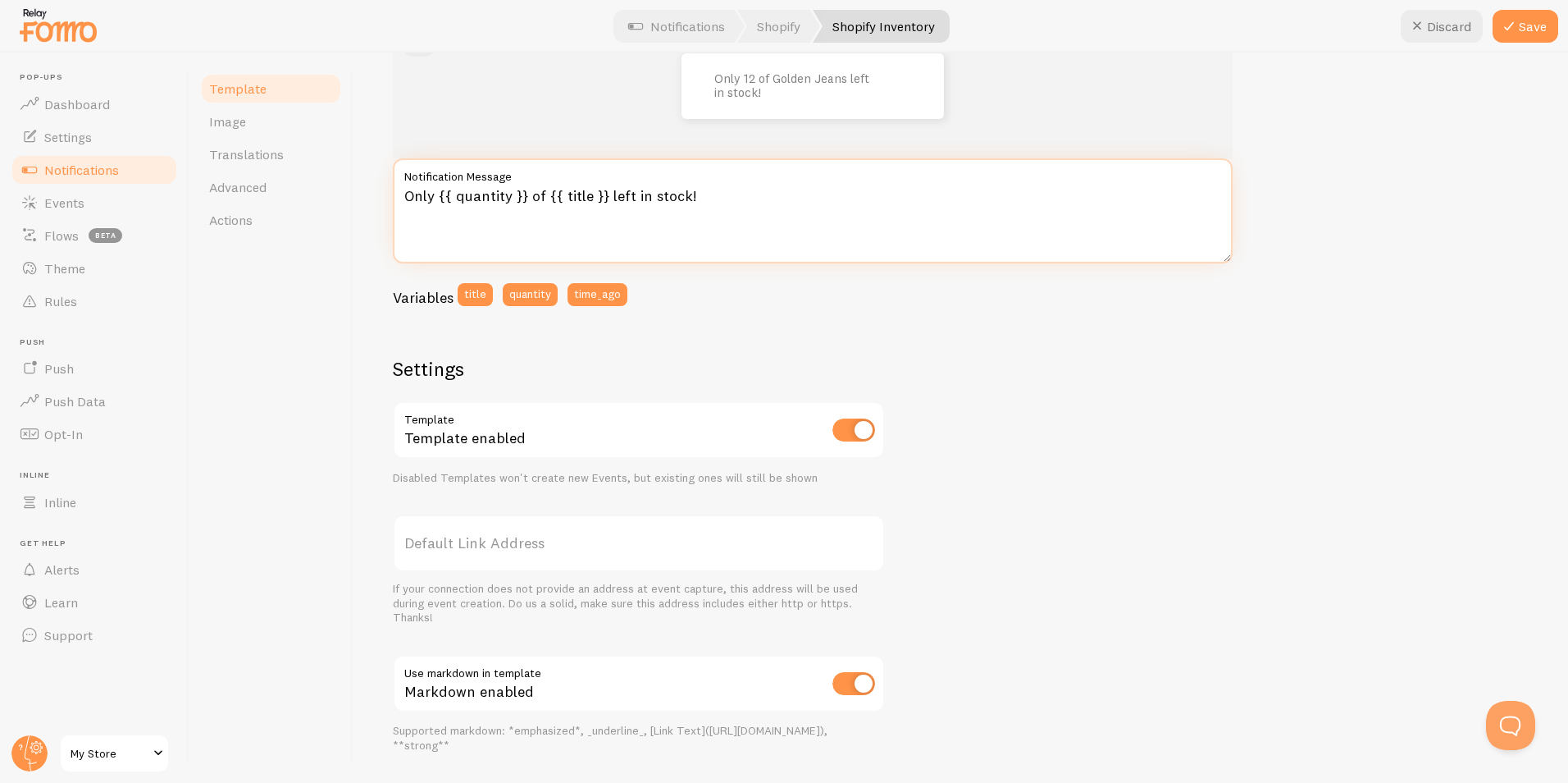
drag, startPoint x: 606, startPoint y: 197, endPoint x: 536, endPoint y: 191, distance: 70.3
click at [535, 190] on textarea "Only {{ quantity }} of {{ title }} left in stock!" at bounding box center [812, 210] width 839 height 105
type textarea "Only {{ quantity }} tubs left in stock!"
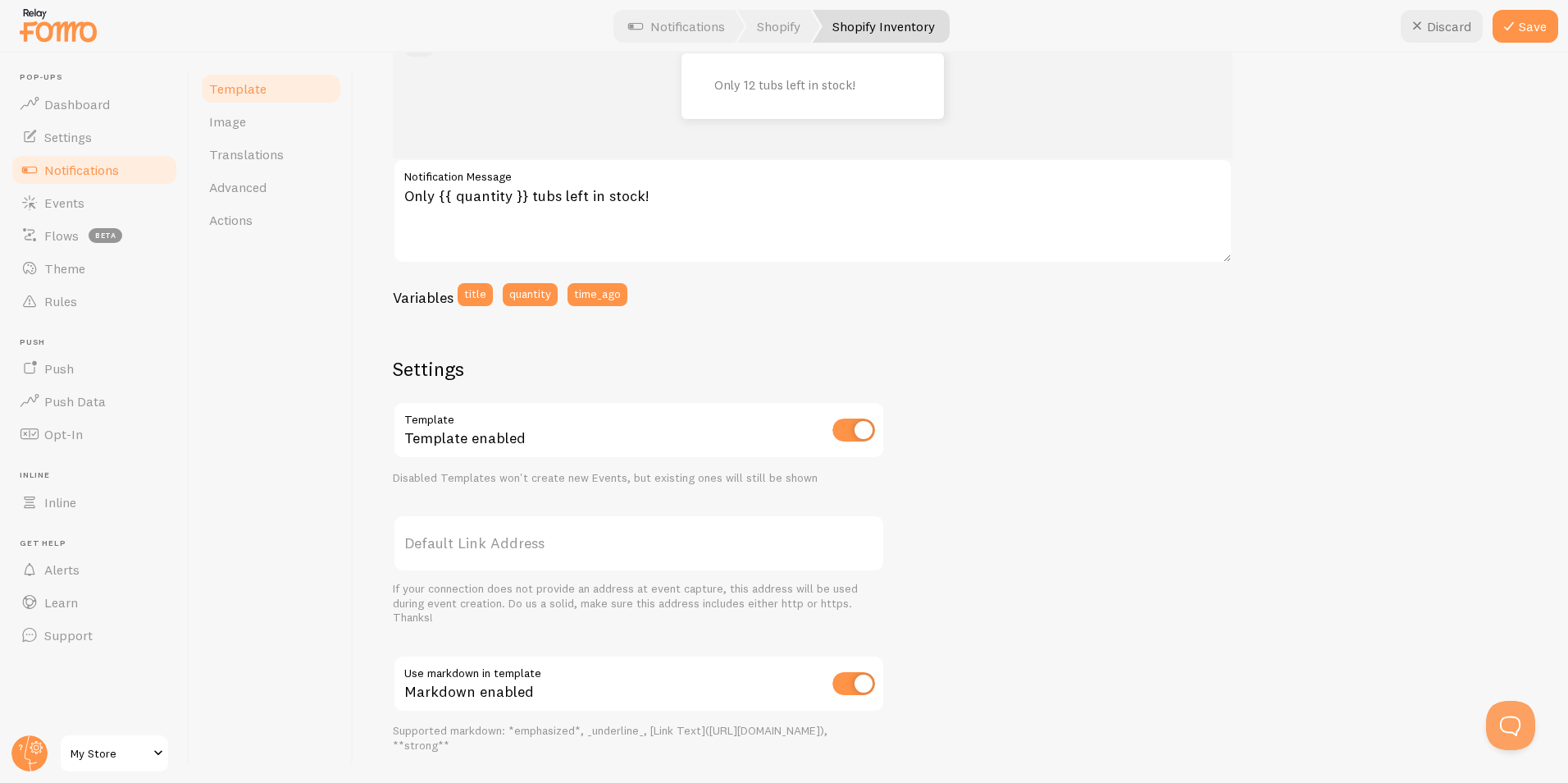
click at [1173, 365] on div "Only 12 tubs left in stock! Only {{ quantity }} tubs left in stock! Notificatio…" at bounding box center [961, 447] width 1136 height 865
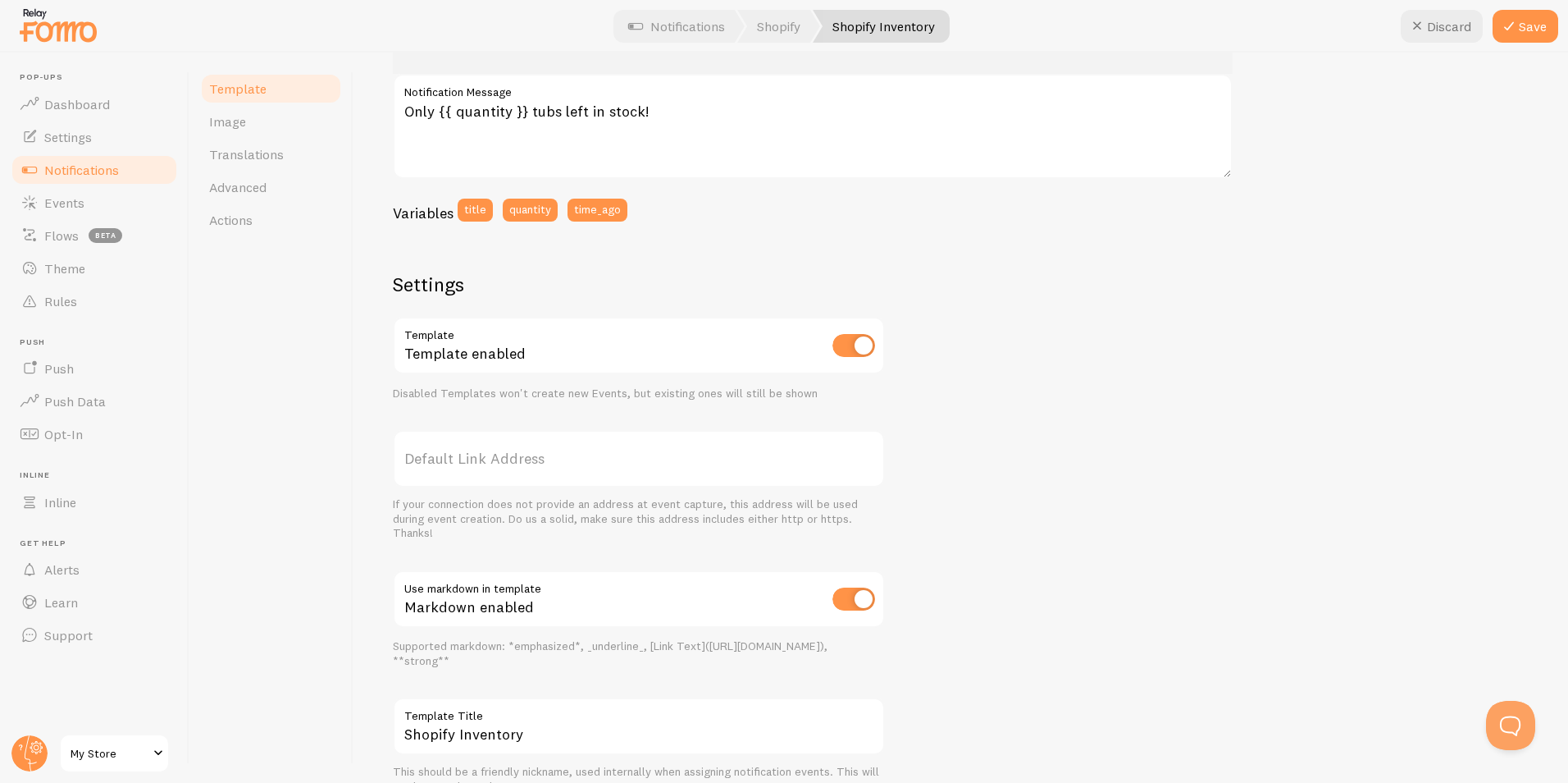
scroll to position [402, 0]
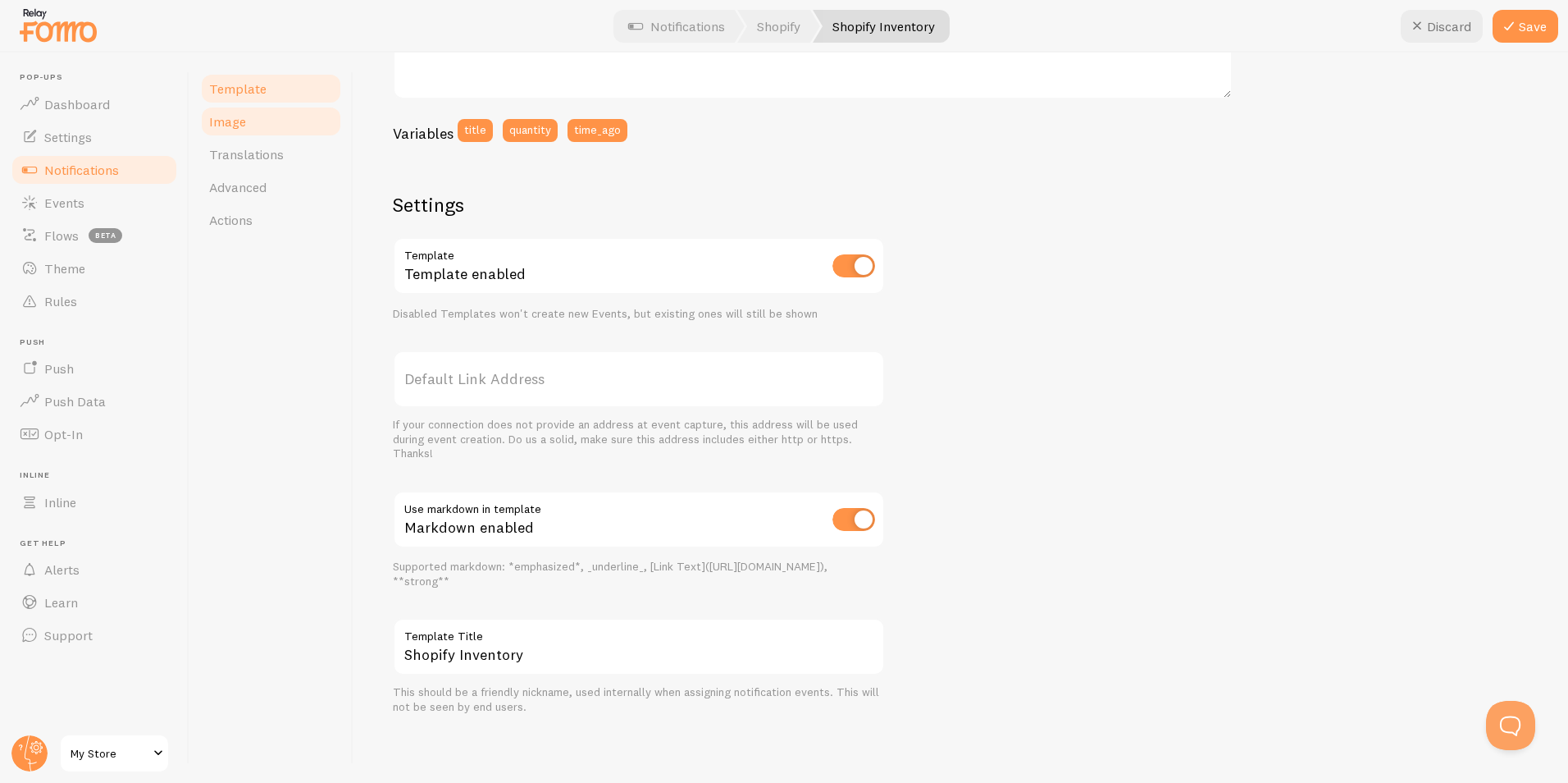
click at [257, 128] on link "Image" at bounding box center [271, 121] width 143 height 33
